Goal: Find specific page/section: Find specific page/section

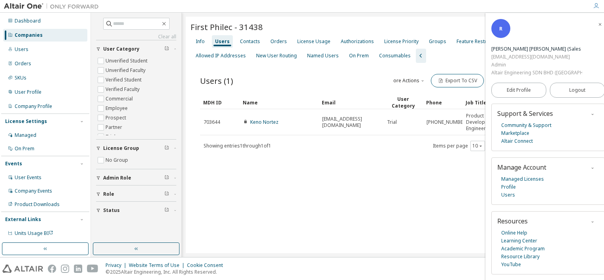
click at [34, 34] on div "Companies" at bounding box center [29, 35] width 28 height 6
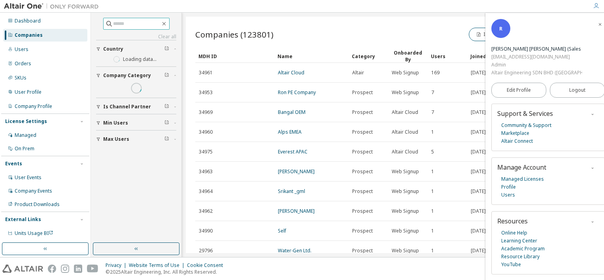
click at [134, 24] on input "text" at bounding box center [136, 24] width 47 height 8
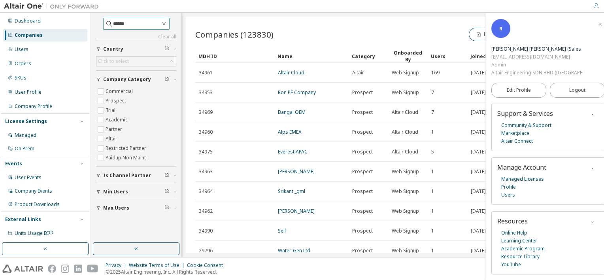
type input "******"
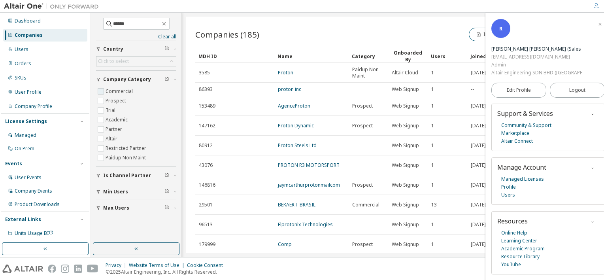
click at [122, 89] on label "Commercial" at bounding box center [120, 91] width 29 height 9
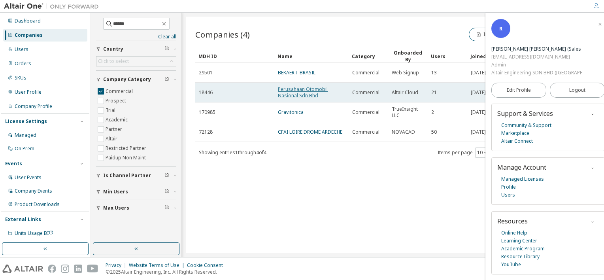
click at [293, 91] on link "Perusahaan Otomobil Nasional Sdn Bhd" at bounding box center [303, 92] width 50 height 13
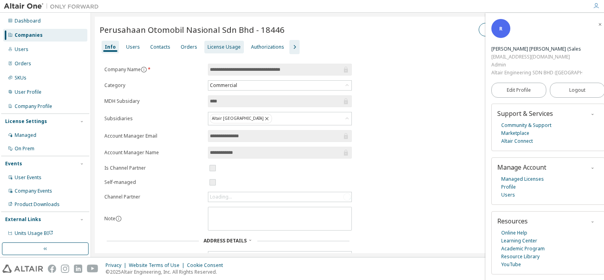
click at [215, 47] on div "License Usage" at bounding box center [224, 47] width 33 height 6
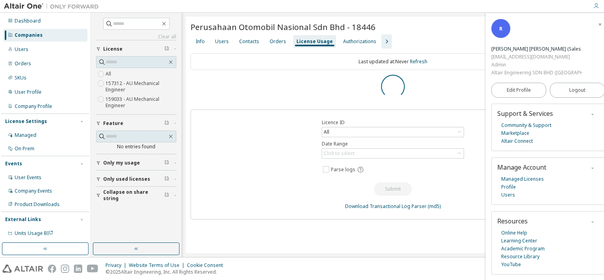
click at [598, 24] on icon "button" at bounding box center [600, 24] width 5 height 5
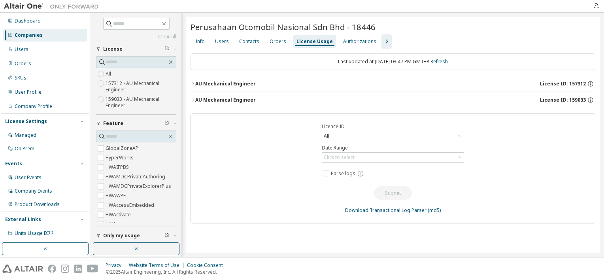
click at [193, 95] on button "AU Mechanical Engineer License ID: 159033" at bounding box center [393, 99] width 405 height 17
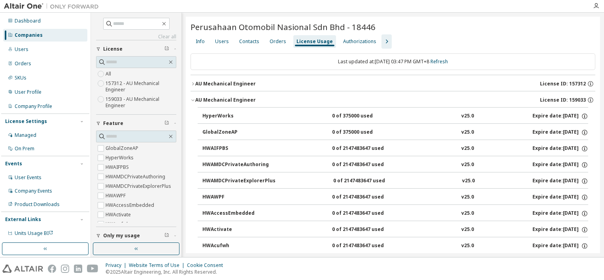
click at [195, 85] on icon "button" at bounding box center [193, 83] width 5 height 5
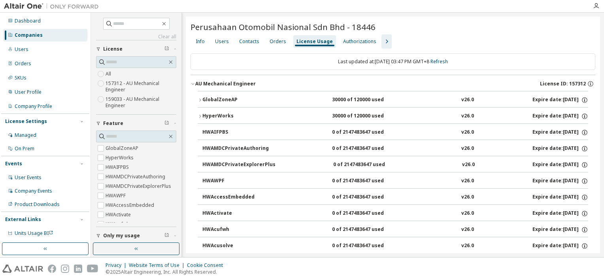
click at [199, 98] on icon "button" at bounding box center [200, 100] width 5 height 5
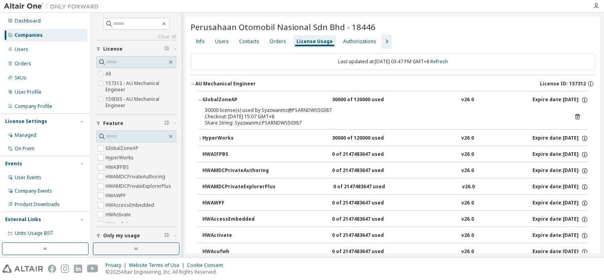
click at [199, 98] on icon "button" at bounding box center [200, 100] width 5 height 5
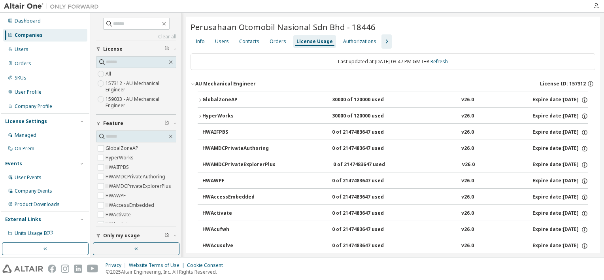
click at [193, 84] on icon "button" at bounding box center [193, 83] width 5 height 5
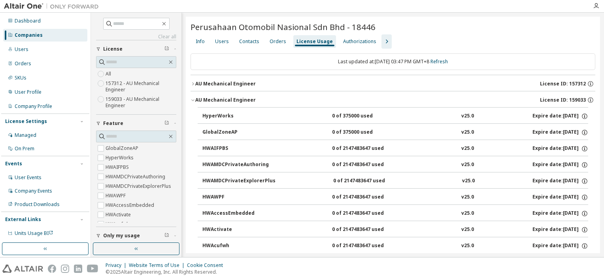
click at [382, 43] on icon "button" at bounding box center [386, 41] width 9 height 9
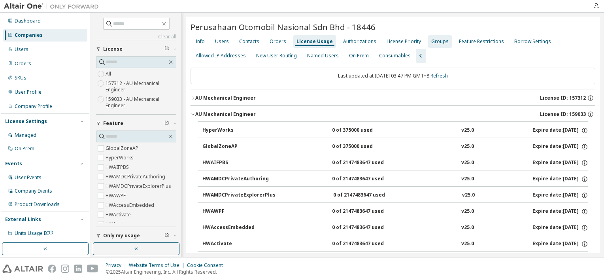
click at [432, 44] on div "Groups" at bounding box center [440, 41] width 17 height 6
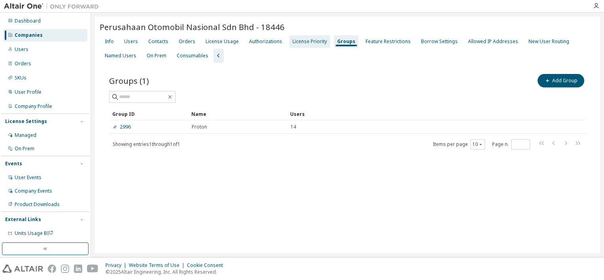
click at [309, 40] on div "License Priority" at bounding box center [310, 41] width 34 height 6
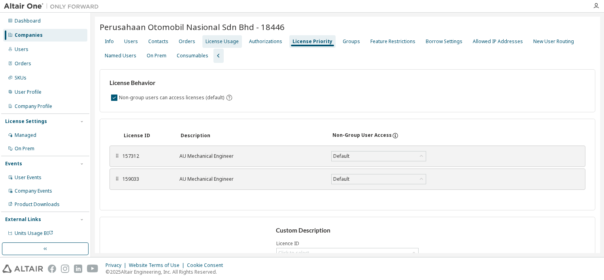
click at [227, 40] on div "License Usage" at bounding box center [222, 41] width 33 height 6
